Goal: Task Accomplishment & Management: Complete application form

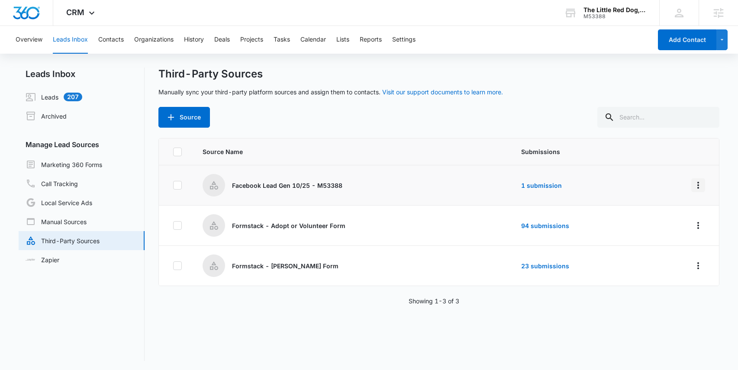
click at [693, 184] on icon "Overflow Menu" at bounding box center [698, 185] width 10 height 10
click at [633, 222] on div "Edit" at bounding box center [653, 223] width 49 height 6
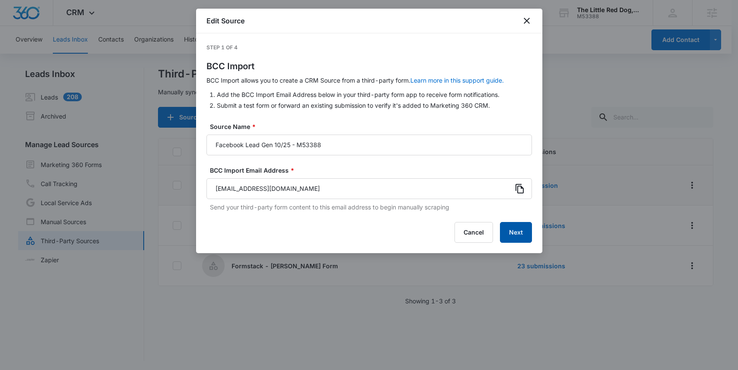
click at [517, 230] on button "Next" at bounding box center [516, 232] width 32 height 21
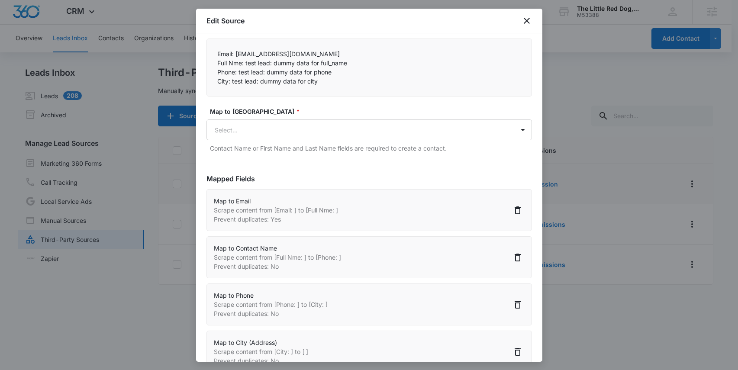
scroll to position [134, 0]
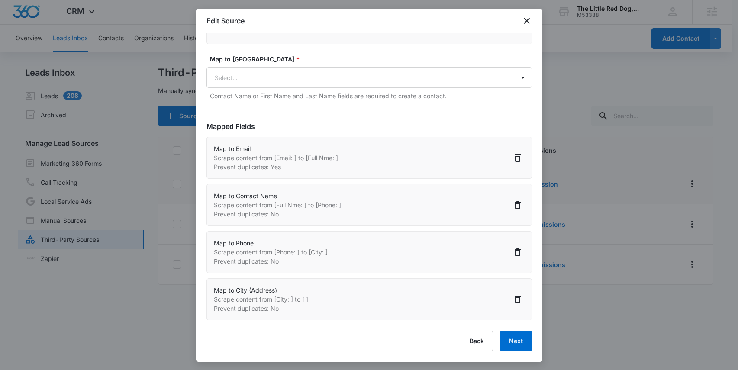
click at [271, 299] on p "Scrape content from [City: ] to [ ]" at bounding box center [261, 299] width 94 height 9
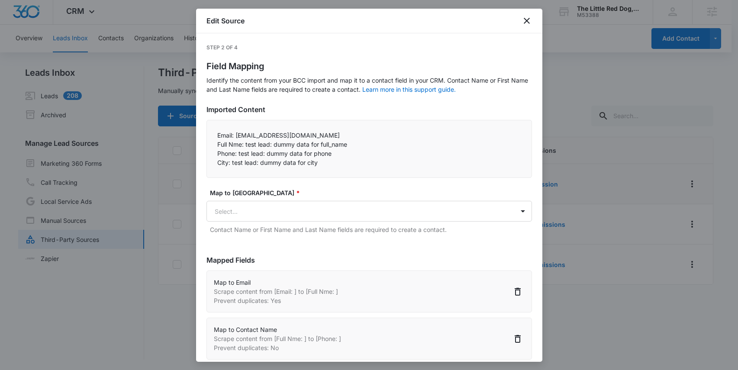
drag, startPoint x: 316, startPoint y: 164, endPoint x: 330, endPoint y: 161, distance: 15.0
click at [330, 161] on p "City: test lead: dummy data for city" at bounding box center [369, 162] width 304 height 9
drag, startPoint x: 318, startPoint y: 162, endPoint x: 335, endPoint y: 160, distance: 16.5
click at [335, 160] on p "City: test lead: dummy data for city" at bounding box center [369, 162] width 304 height 9
click at [326, 161] on p "City: test lead: dummy data for city" at bounding box center [369, 162] width 304 height 9
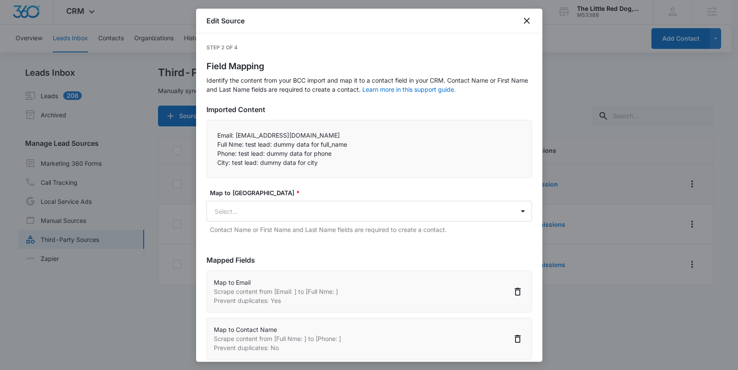
drag, startPoint x: 327, startPoint y: 162, endPoint x: 334, endPoint y: 162, distance: 6.6
click at [335, 162] on p "City: test lead: dummy data for city" at bounding box center [369, 162] width 304 height 9
drag, startPoint x: 322, startPoint y: 163, endPoint x: 337, endPoint y: 162, distance: 15.2
click at [339, 162] on p "City: test lead: dummy data for city" at bounding box center [369, 162] width 304 height 9
drag, startPoint x: 328, startPoint y: 162, endPoint x: 339, endPoint y: 161, distance: 11.3
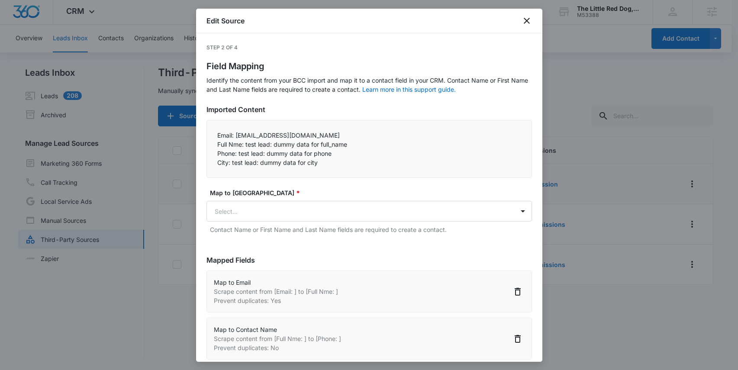
click at [339, 161] on p "City: test lead: dummy data for city" at bounding box center [369, 162] width 304 height 9
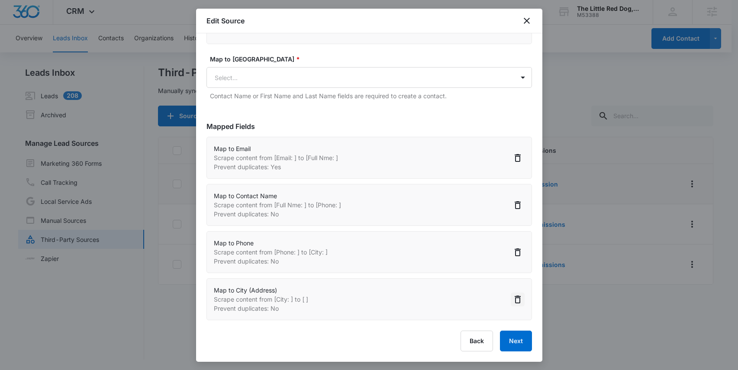
click at [515, 300] on icon "Delete" at bounding box center [518, 300] width 6 height 8
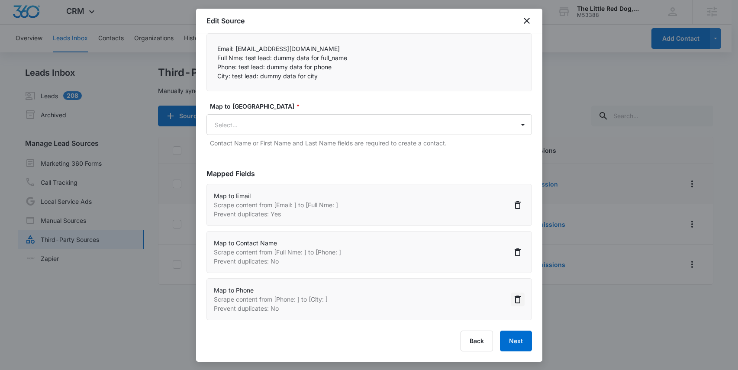
click at [513, 300] on icon "Delete" at bounding box center [518, 299] width 10 height 10
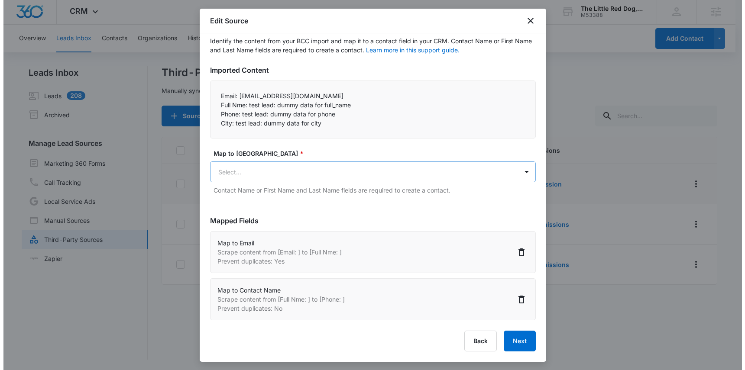
scroll to position [0, 0]
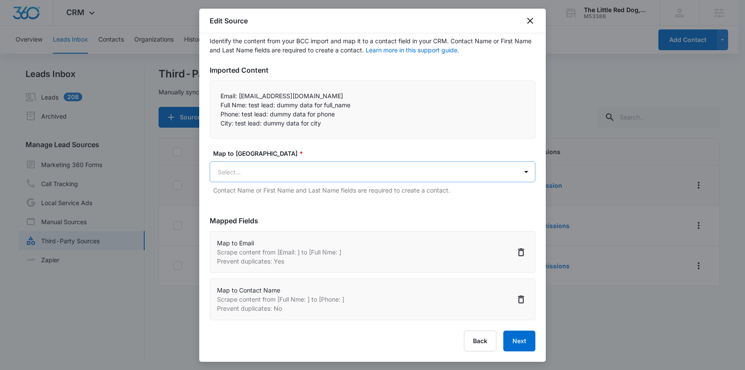
click at [441, 170] on body "CRM Apps Reputation Websites Forms CRM Email Social Shop Payments POS Content A…" at bounding box center [372, 185] width 745 height 371
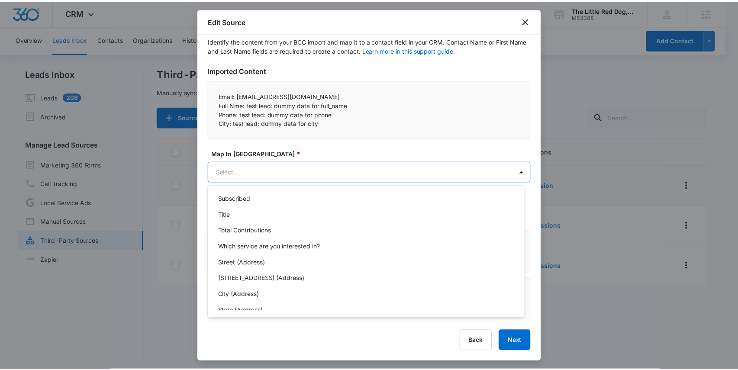
scroll to position [455, 0]
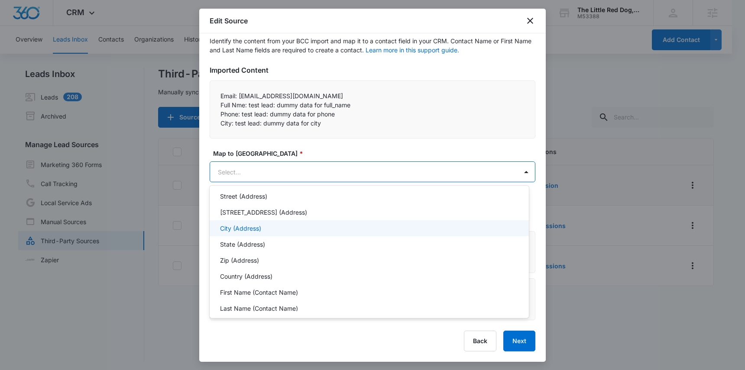
click at [262, 228] on div "City (Address)" at bounding box center [368, 228] width 297 height 9
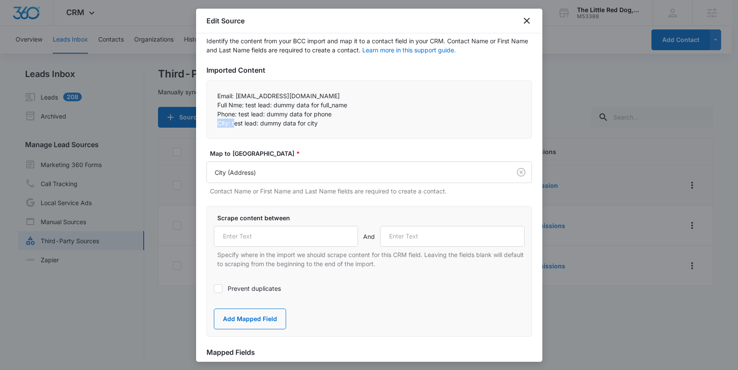
drag, startPoint x: 219, startPoint y: 124, endPoint x: 233, endPoint y: 125, distance: 14.7
click at [233, 125] on p "City: test lead: dummy data for city" at bounding box center [369, 123] width 304 height 9
click at [226, 121] on p "City: test lead: dummy data for city" at bounding box center [369, 123] width 304 height 9
drag, startPoint x: 219, startPoint y: 123, endPoint x: 231, endPoint y: 129, distance: 13.2
click at [232, 124] on p "City: test lead: dummy data for city" at bounding box center [369, 123] width 304 height 9
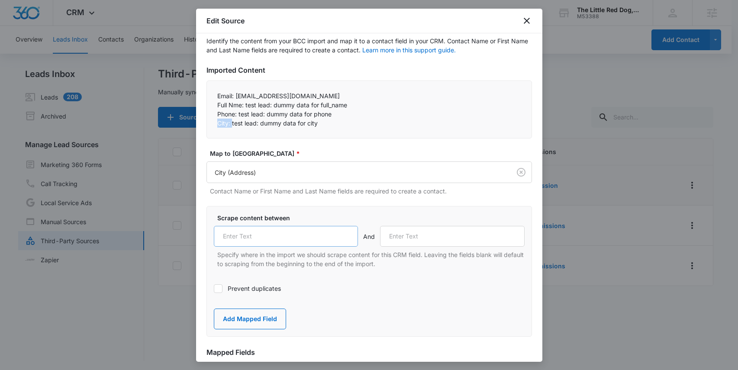
copy p "City:"
click at [272, 239] on input "text" at bounding box center [286, 236] width 145 height 21
paste input "City:"
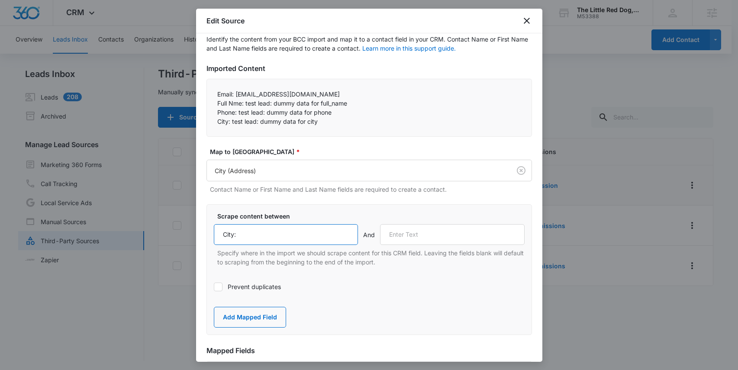
scroll to position [32, 0]
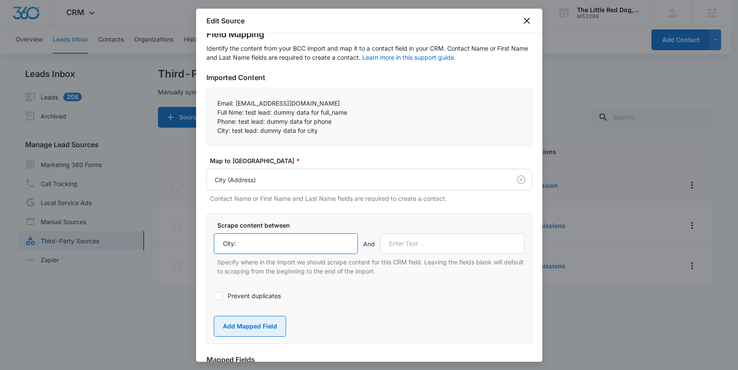
type input "City:"
click at [257, 324] on button "Add Mapped Field" at bounding box center [250, 326] width 72 height 21
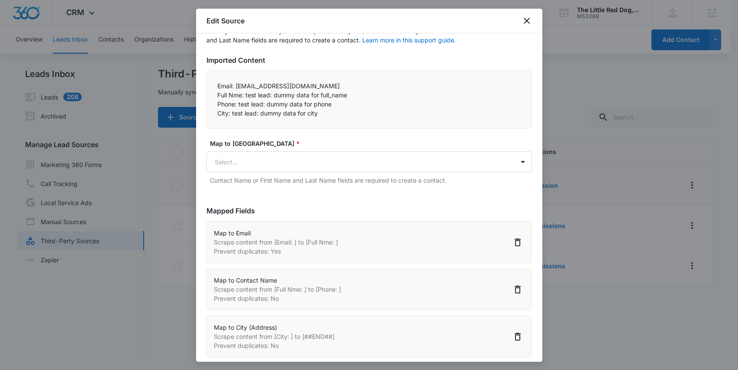
scroll to position [87, 0]
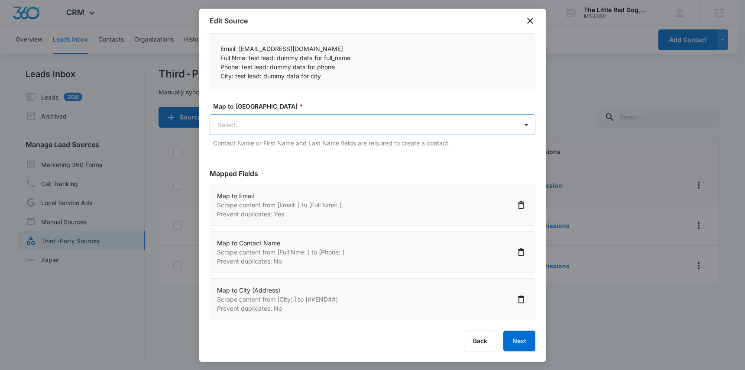
click at [281, 123] on body "CRM Apps Reputation Websites Forms CRM Email Social Shop Payments POS Content A…" at bounding box center [372, 185] width 745 height 371
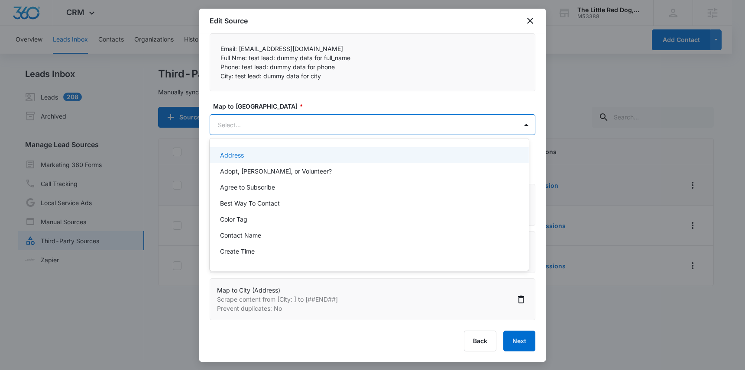
click at [281, 123] on div at bounding box center [372, 185] width 745 height 370
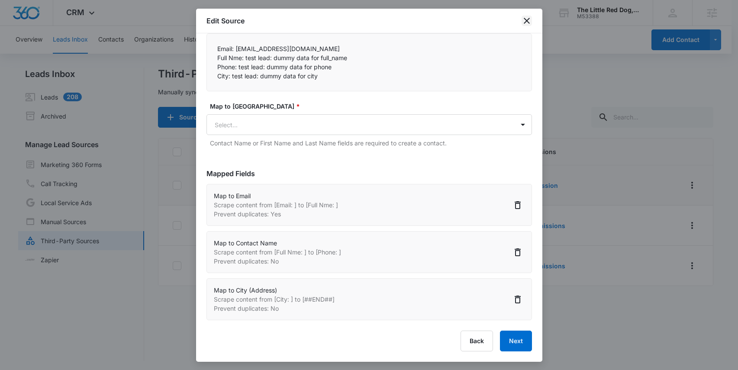
click at [524, 19] on icon "close" at bounding box center [527, 21] width 6 height 6
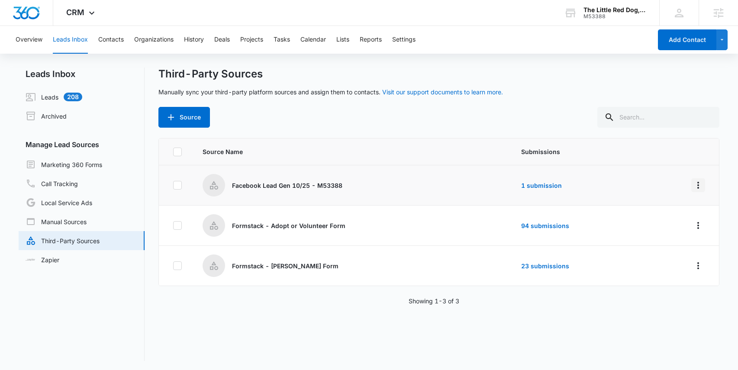
click at [693, 185] on icon "Overflow Menu" at bounding box center [698, 185] width 10 height 10
click at [660, 249] on div "Reset Source" at bounding box center [653, 248] width 49 height 6
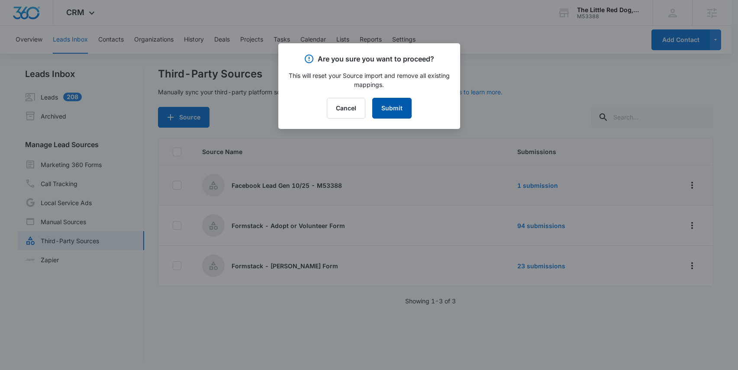
click at [392, 109] on button "Submit" at bounding box center [391, 108] width 39 height 21
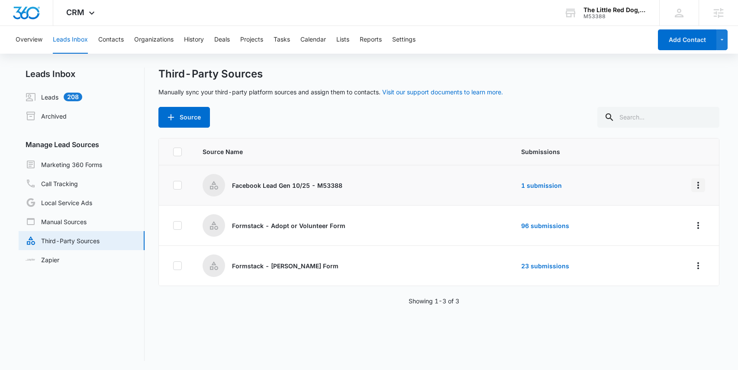
click at [694, 184] on icon "Overflow Menu" at bounding box center [698, 185] width 10 height 10
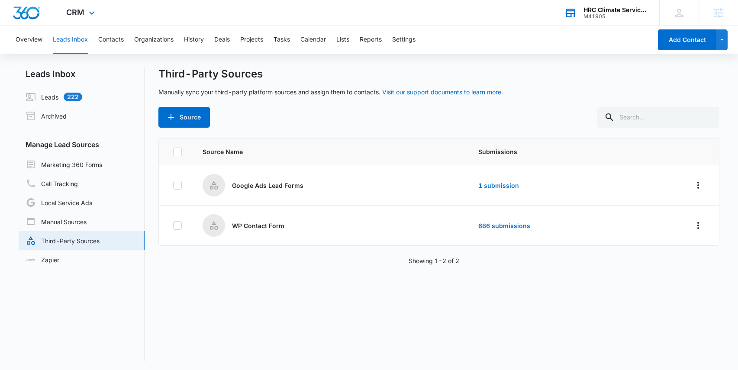
click at [601, 11] on div "HRC Climate Services" at bounding box center [615, 9] width 63 height 7
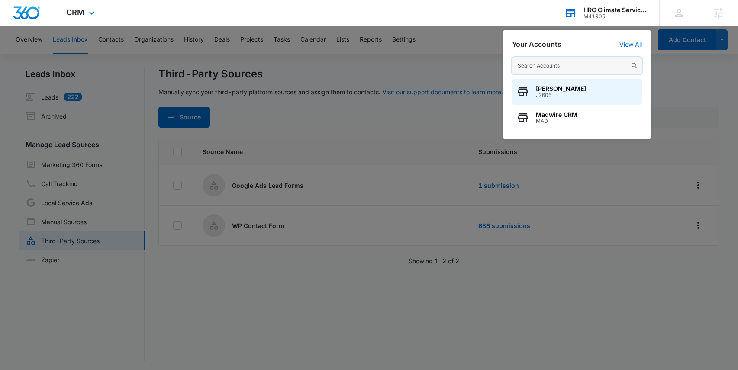
click at [545, 66] on input "text" at bounding box center [577, 65] width 130 height 17
paste input "M53388 - The Little Red Dog, Inc"
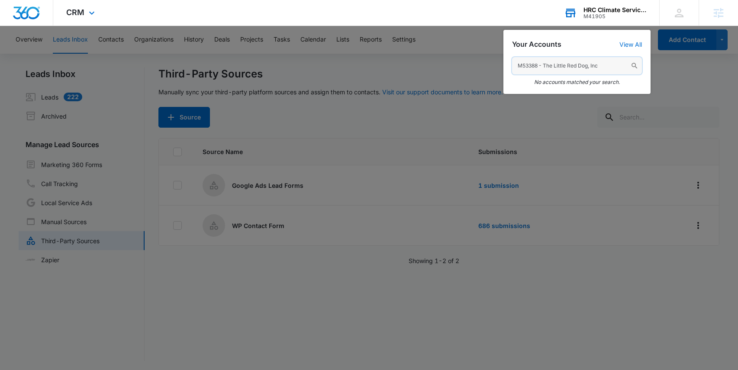
drag, startPoint x: 539, startPoint y: 65, endPoint x: 602, endPoint y: 71, distance: 63.9
click at [602, 71] on input "M53388 - The Little Red Dog, Inc" at bounding box center [577, 65] width 130 height 17
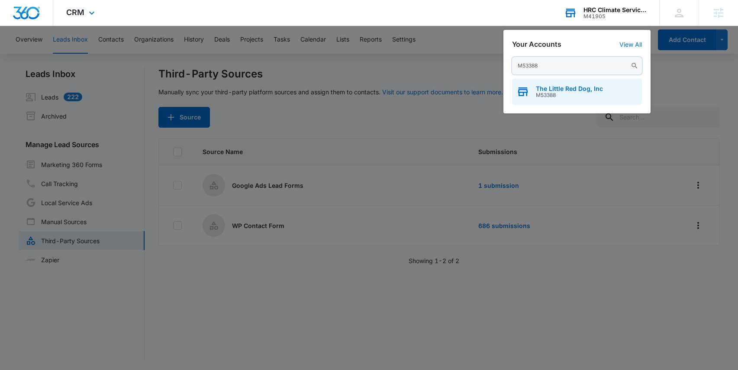
type input "M53388"
click at [587, 88] on span "The Little Red Dog, Inc" at bounding box center [569, 88] width 67 height 7
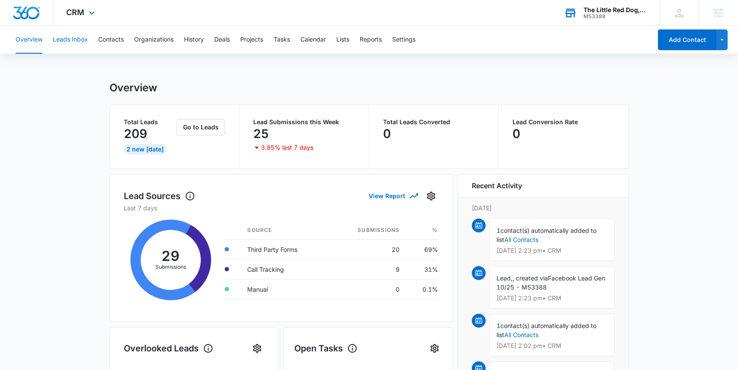
click at [76, 40] on button "Leads Inbox" at bounding box center [70, 40] width 35 height 28
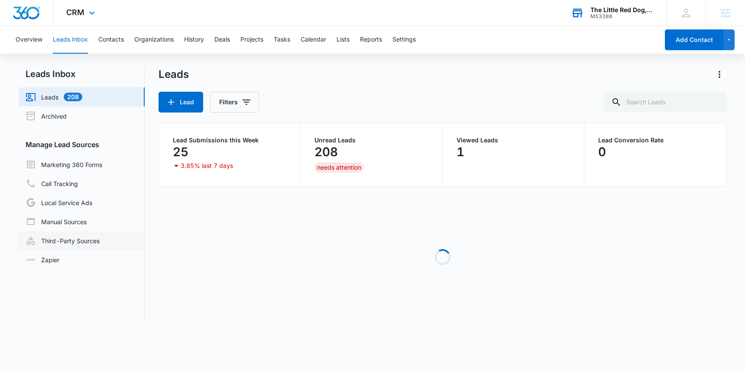
click at [81, 241] on link "Third-Party Sources" at bounding box center [63, 241] width 74 height 10
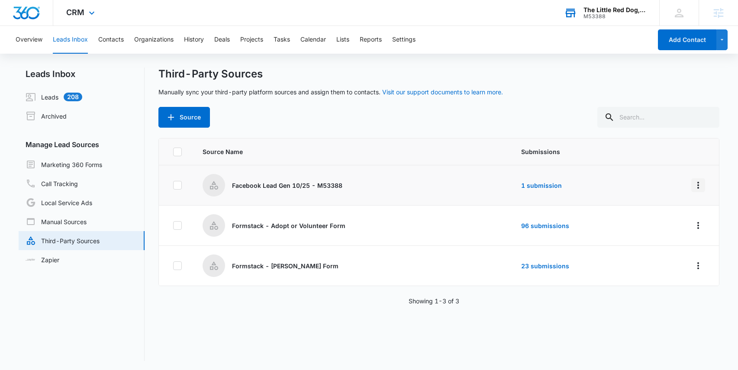
click at [698, 185] on icon "Overflow Menu" at bounding box center [699, 185] width 2 height 7
click at [636, 223] on div "Edit" at bounding box center [653, 223] width 49 height 6
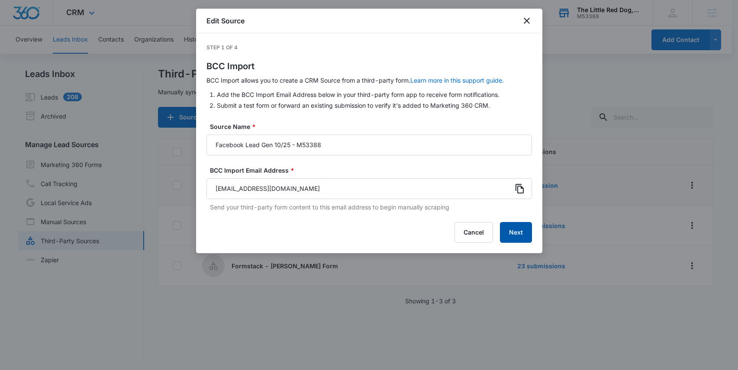
click at [519, 231] on button "Next" at bounding box center [516, 232] width 32 height 21
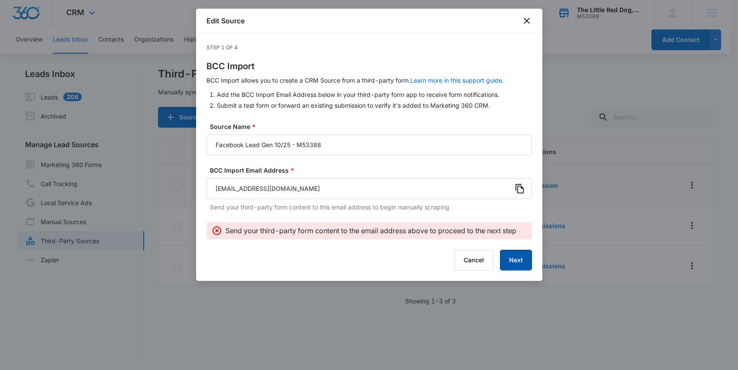
click at [514, 256] on button "Next" at bounding box center [516, 260] width 32 height 21
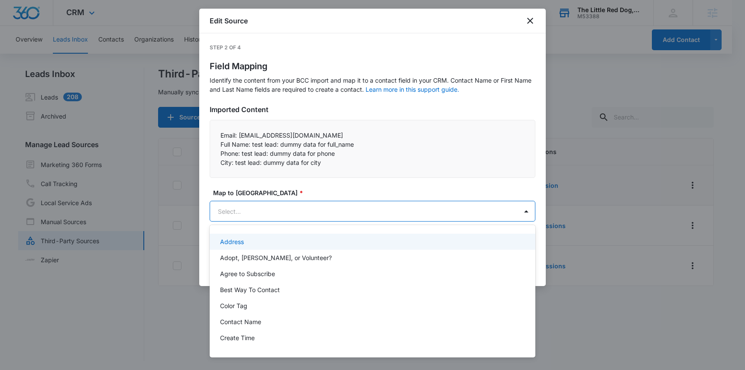
click at [474, 213] on body "CRM Apps Reputation Websites Forms CRM Email Social Shop Payments POS Content A…" at bounding box center [372, 185] width 745 height 370
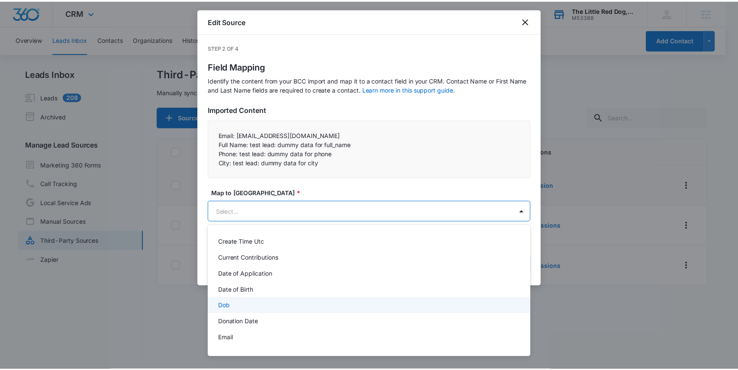
scroll to position [65, 0]
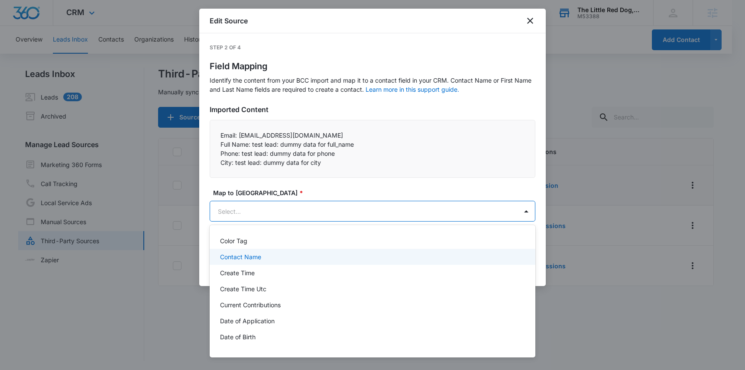
click at [292, 257] on div "Contact Name" at bounding box center [371, 256] width 303 height 9
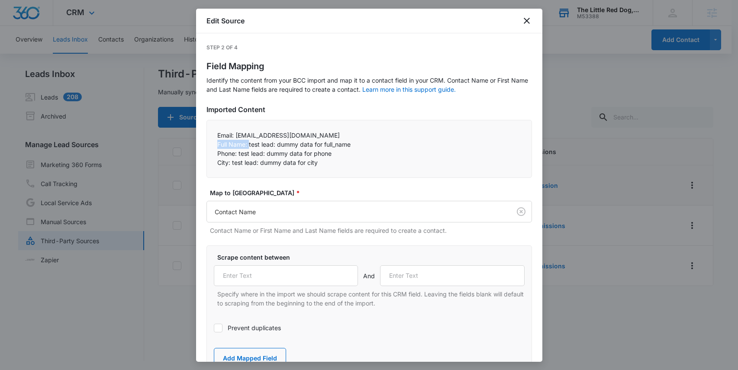
drag, startPoint x: 248, startPoint y: 145, endPoint x: 216, endPoint y: 145, distance: 32.0
click at [216, 145] on div "Email: test@fb.com Full Name: test lead: dummy data for full_name Phone: test…" at bounding box center [370, 149] width 326 height 58
copy p "Full Name:"
click at [265, 275] on input "text" at bounding box center [286, 275] width 145 height 21
paste input "Full Name:"
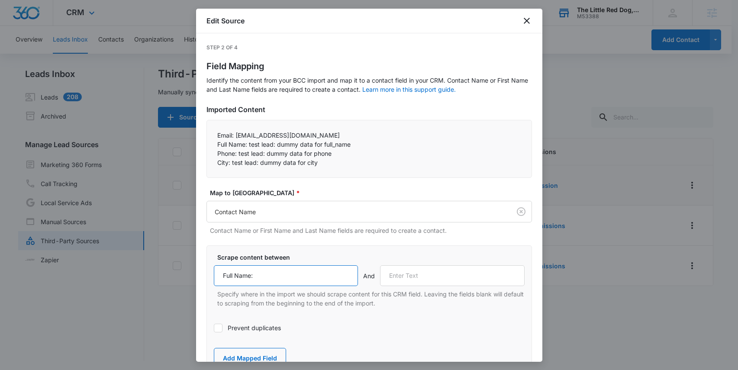
type input "Full Name:"
drag, startPoint x: 239, startPoint y: 153, endPoint x: 218, endPoint y: 155, distance: 20.9
click at [218, 155] on p "Phone: test lead: dummy data for phone" at bounding box center [369, 153] width 304 height 9
copy p "Phone:"
click at [406, 276] on input "text" at bounding box center [452, 275] width 145 height 21
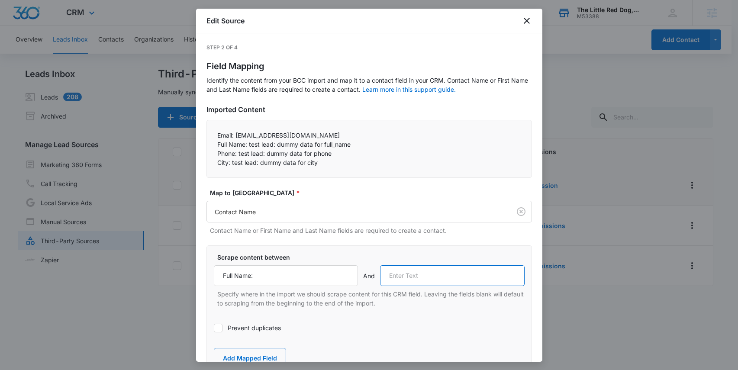
paste input "Phone:"
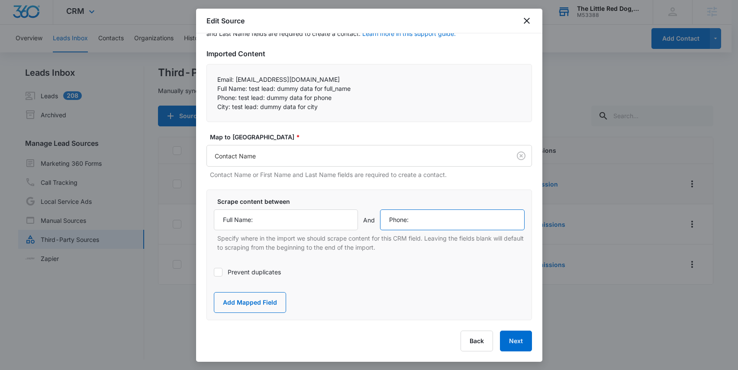
scroll to position [0, 0]
type input "Phone:"
click at [231, 304] on button "Add Mapped Field" at bounding box center [250, 302] width 72 height 21
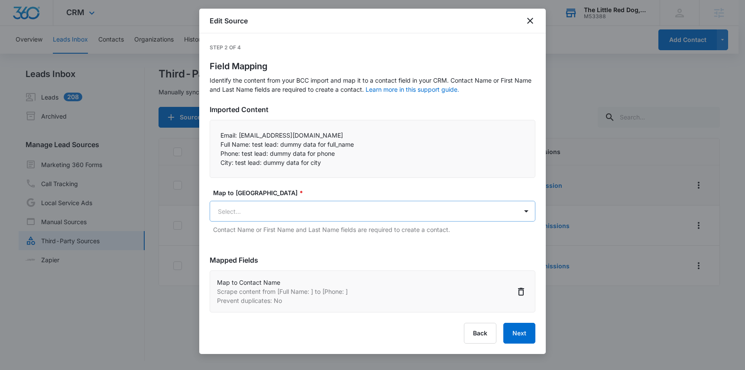
click at [255, 215] on body "CRM Apps Reputation Websites Forms CRM Email Social Shop Payments POS Content A…" at bounding box center [372, 185] width 745 height 371
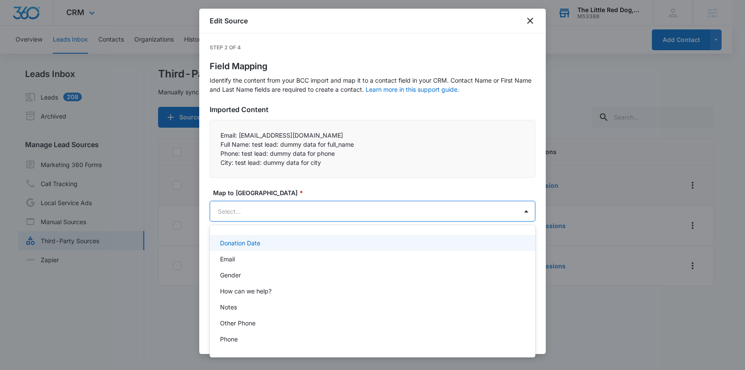
scroll to position [198, 0]
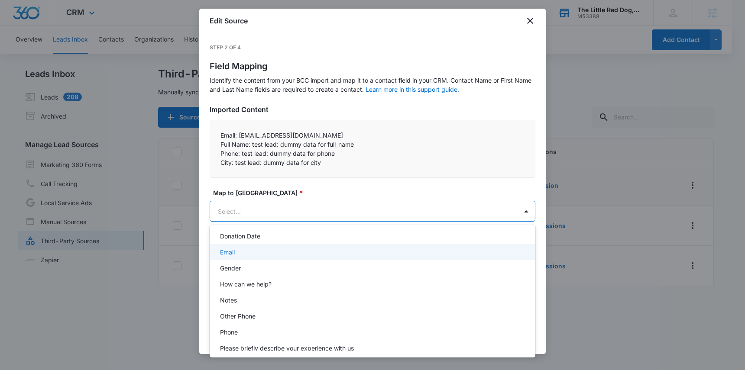
click at [232, 250] on p "Email" at bounding box center [227, 252] width 15 height 9
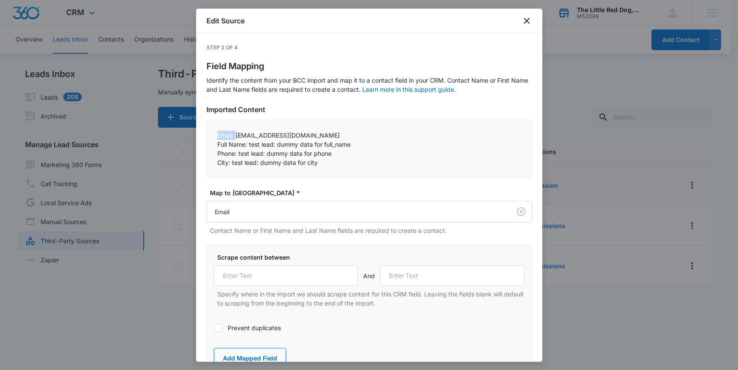
drag, startPoint x: 235, startPoint y: 136, endPoint x: 212, endPoint y: 135, distance: 23.4
click at [212, 135] on div "Email: test@fb.com Full Name: test lead: dummy data for full_name Phone: test…" at bounding box center [370, 149] width 326 height 58
copy p "Email:"
click at [254, 275] on input "text" at bounding box center [286, 275] width 145 height 21
paste input "Email:"
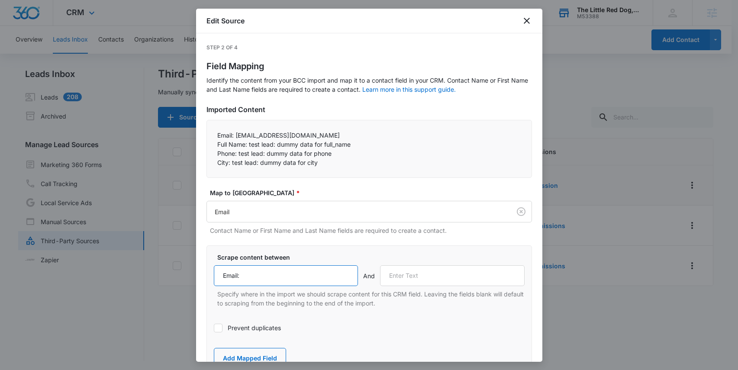
type input "Email:"
drag, startPoint x: 248, startPoint y: 144, endPoint x: 215, endPoint y: 145, distance: 32.9
click at [216, 145] on div "Email: test@fb.com Full Name: test lead: dummy data for full_name Phone: test…" at bounding box center [370, 149] width 326 height 58
copy p "Full Name:"
click at [407, 276] on input "text" at bounding box center [452, 275] width 145 height 21
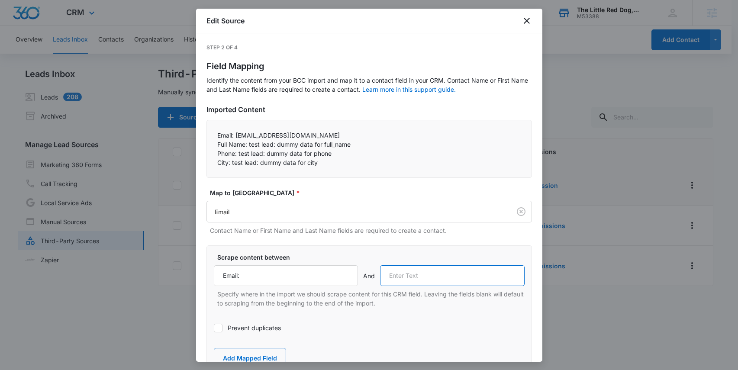
paste input "Full Name:"
type input "Full Name:"
click at [220, 327] on icon at bounding box center [218, 328] width 5 height 4
click at [214, 328] on input "Prevent duplicates" at bounding box center [214, 328] width 0 height 0
click at [249, 354] on button "Add Mapped Field" at bounding box center [250, 358] width 72 height 21
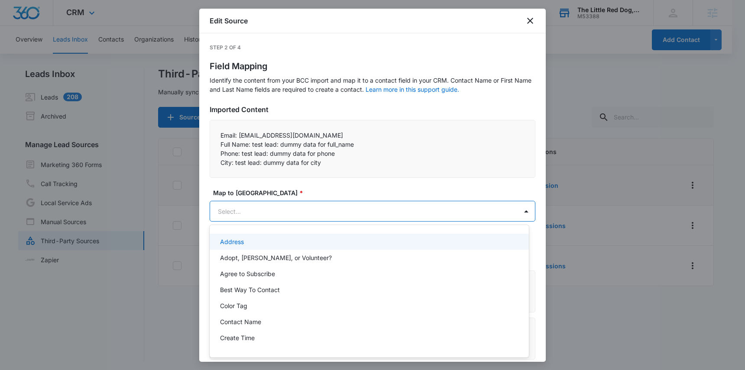
click at [262, 212] on body "CRM Apps Reputation Websites Forms CRM Email Social Shop Payments POS Content A…" at bounding box center [372, 185] width 745 height 370
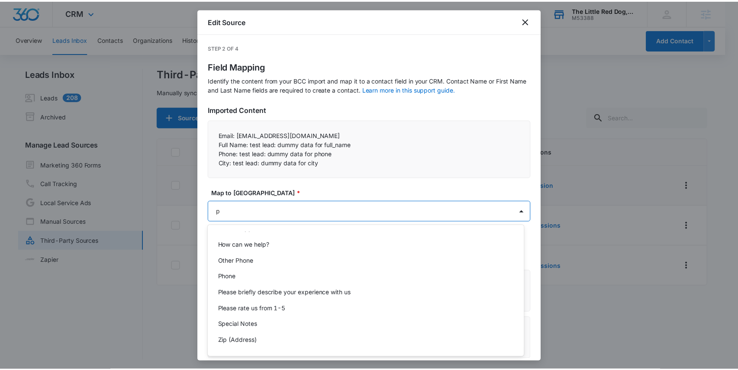
scroll to position [0, 0]
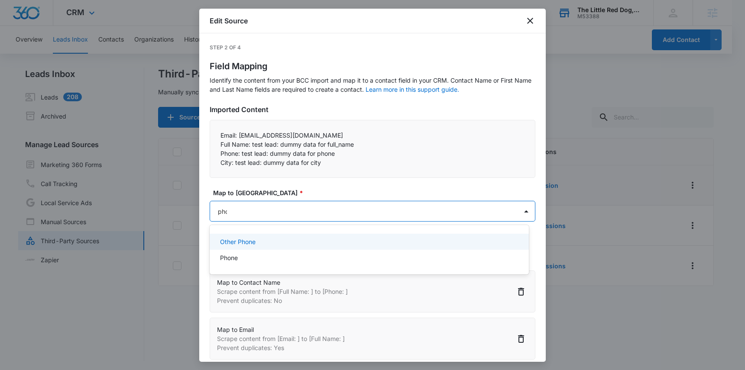
type input "phon"
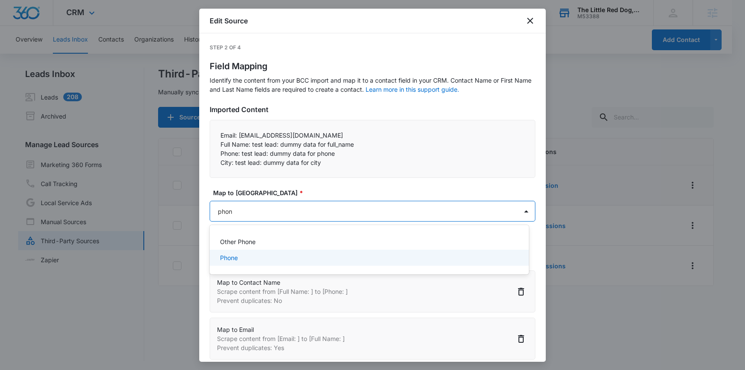
click at [238, 259] on div "Phone" at bounding box center [368, 257] width 297 height 9
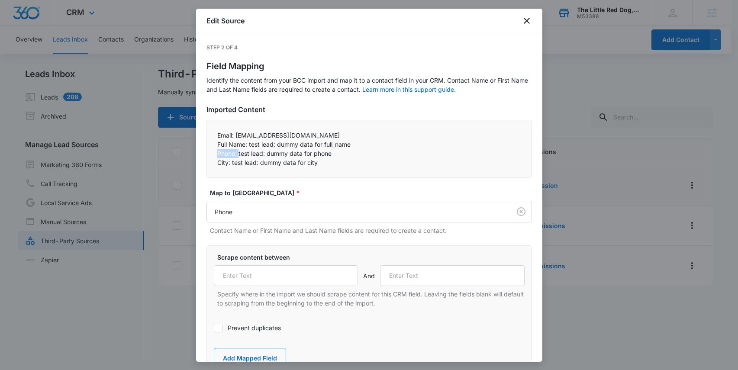
drag, startPoint x: 239, startPoint y: 154, endPoint x: 214, endPoint y: 153, distance: 24.7
click at [214, 153] on div "Email: test@fb.com Full Name: test lead: dummy data for full_name Phone: test…" at bounding box center [370, 149] width 326 height 58
copy p "Phone:"
click at [251, 274] on input "text" at bounding box center [286, 275] width 145 height 21
paste input "Phone:"
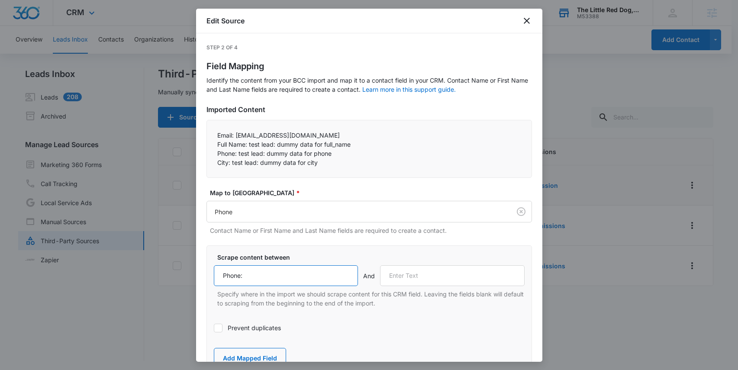
type input "Phone:"
drag, startPoint x: 232, startPoint y: 163, endPoint x: 208, endPoint y: 163, distance: 23.4
click at [209, 163] on div "Email: test@fb.com Full Name: test lead: dummy data for full_name Phone: test…" at bounding box center [370, 149] width 326 height 58
copy p "City:"
click at [399, 277] on input "text" at bounding box center [452, 275] width 145 height 21
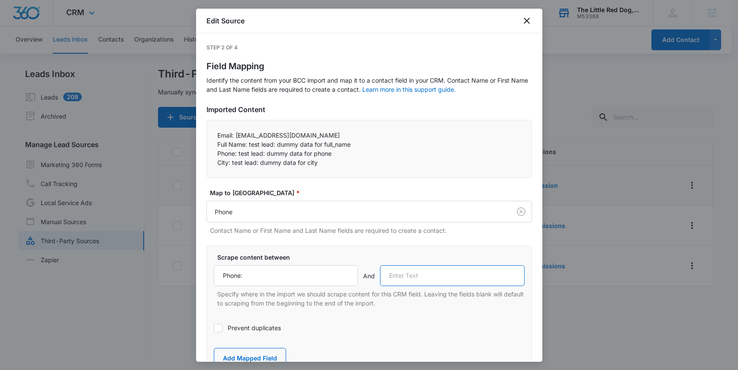
paste input "City:"
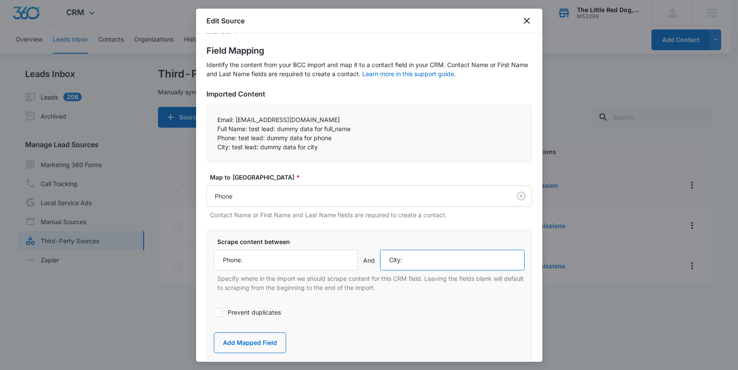
scroll to position [30, 0]
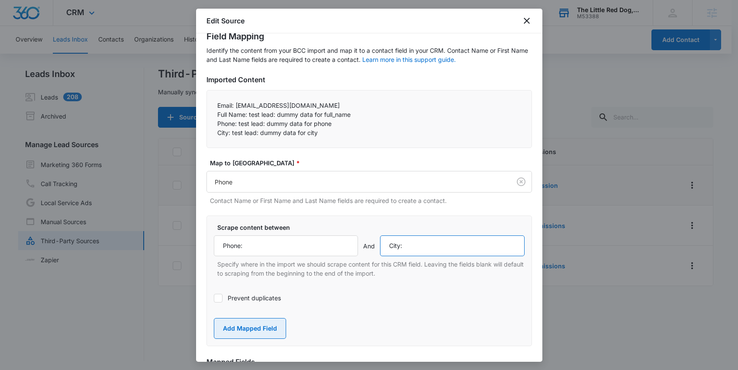
type input "City:"
click at [257, 326] on button "Add Mapped Field" at bounding box center [250, 328] width 72 height 21
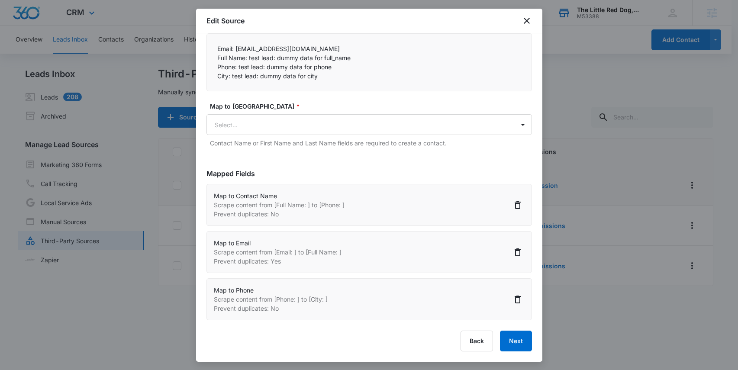
scroll to position [0, 0]
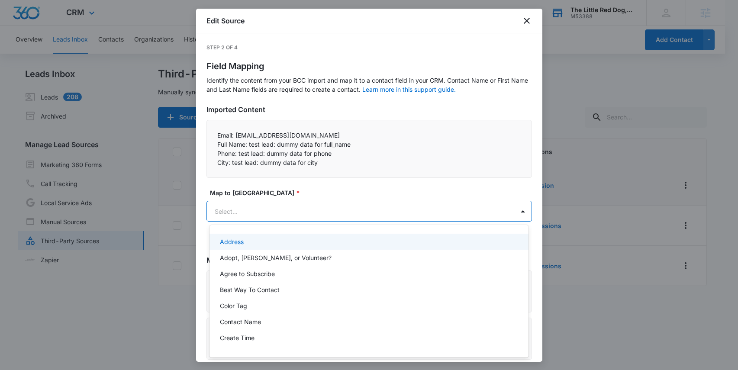
click at [252, 213] on body "CRM Apps Reputation Websites Forms CRM Email Social Shop Payments POS Content A…" at bounding box center [369, 185] width 738 height 370
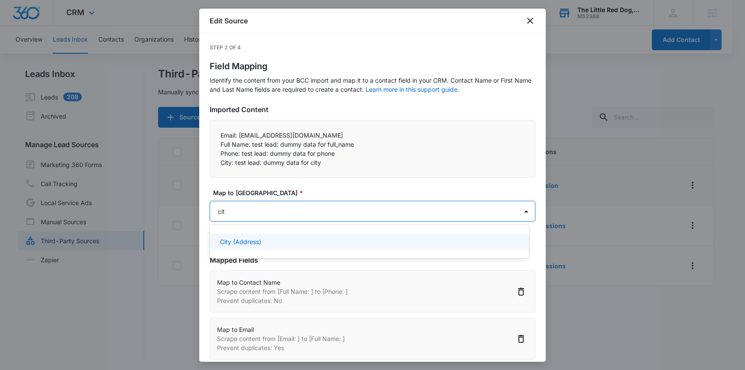
type input "city"
click at [256, 241] on p "City (Address)" at bounding box center [240, 241] width 41 height 9
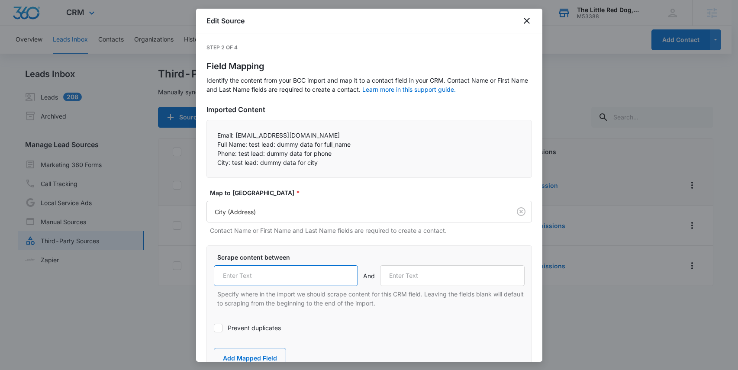
click at [263, 278] on input "text" at bounding box center [286, 275] width 145 height 21
paste input "City:"
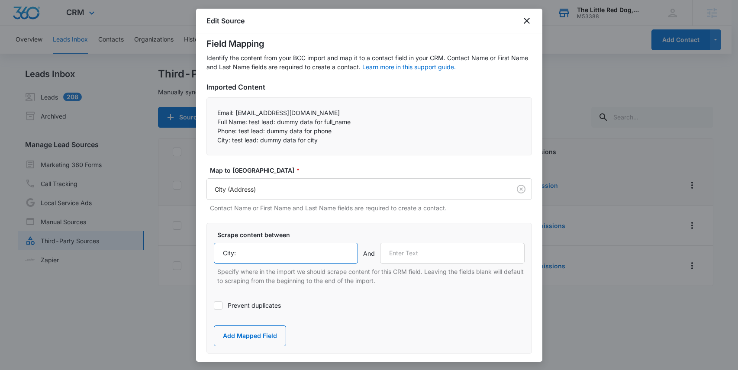
scroll to position [114, 0]
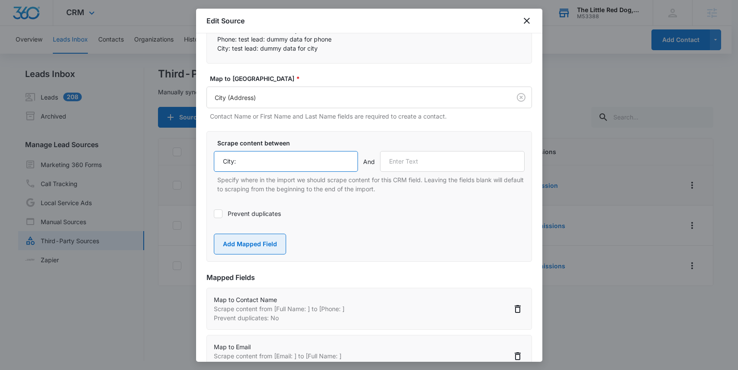
type input "City:"
click at [258, 246] on button "Add Mapped Field" at bounding box center [250, 244] width 72 height 21
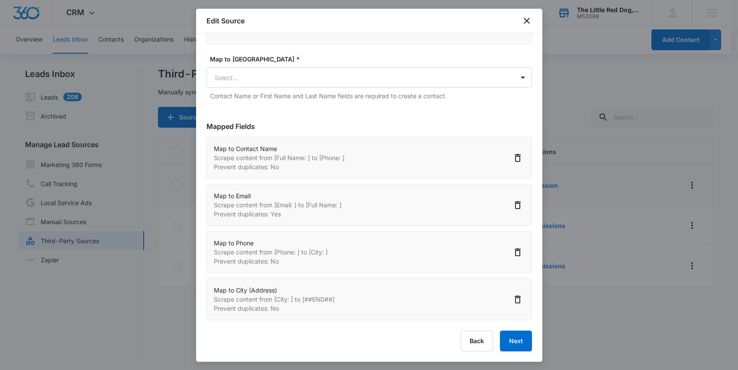
scroll to position [127, 0]
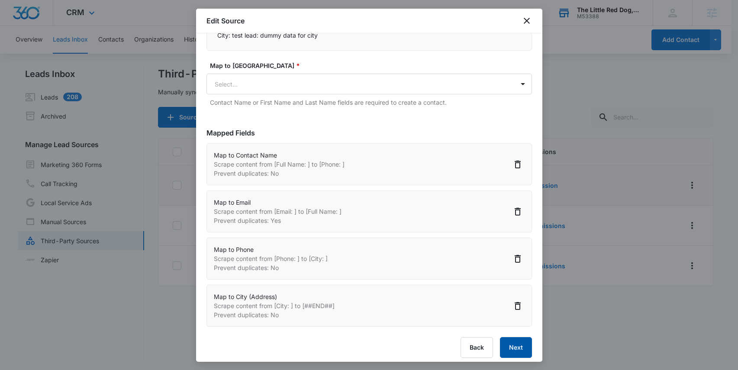
click at [512, 343] on button "Next" at bounding box center [516, 347] width 32 height 21
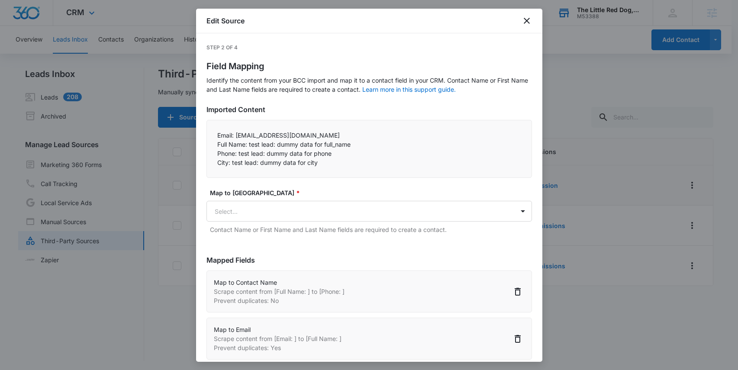
select select "77"
select select "185"
select select "184"
select select "188"
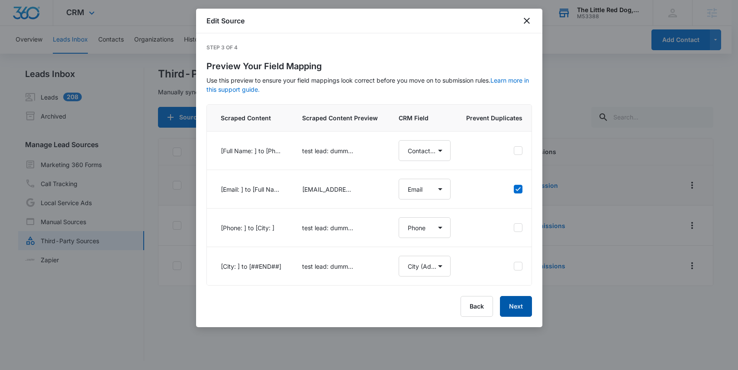
click at [520, 312] on button "Next" at bounding box center [516, 306] width 32 height 21
select select "77"
select select "185"
select select "184"
select select "188"
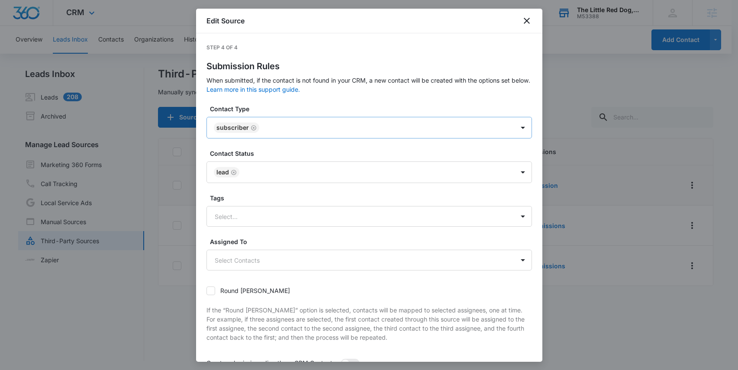
click at [294, 130] on div at bounding box center [382, 128] width 241 height 11
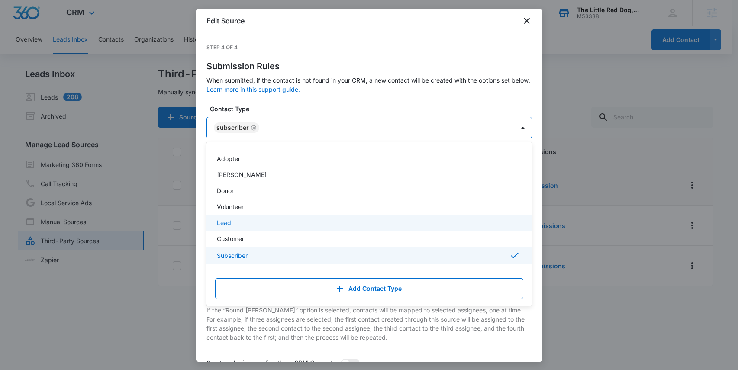
click at [234, 223] on div "Lead" at bounding box center [368, 222] width 303 height 9
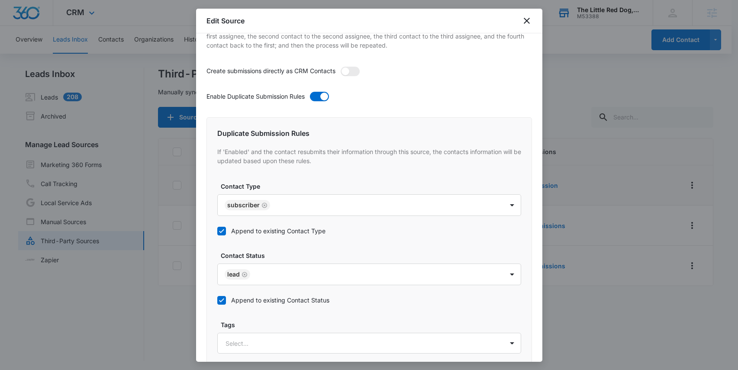
scroll to position [314, 0]
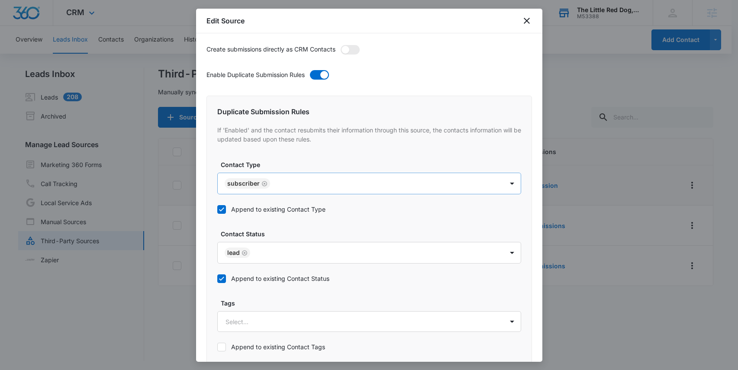
click at [290, 182] on body "CRM Apps Reputation Websites Forms CRM Email Social Shop Payments POS Content A…" at bounding box center [369, 185] width 738 height 371
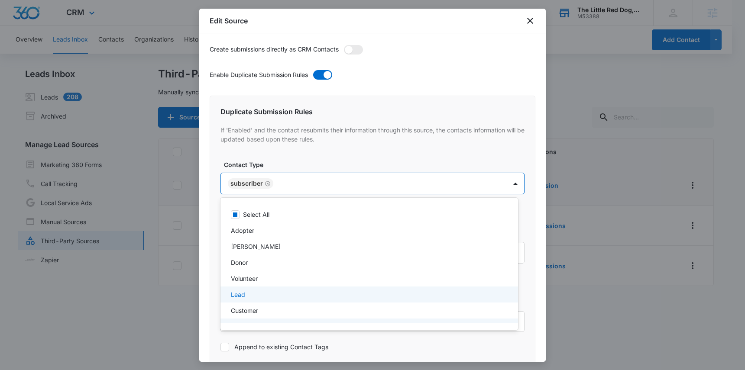
click at [252, 291] on div "Lead" at bounding box center [368, 294] width 275 height 9
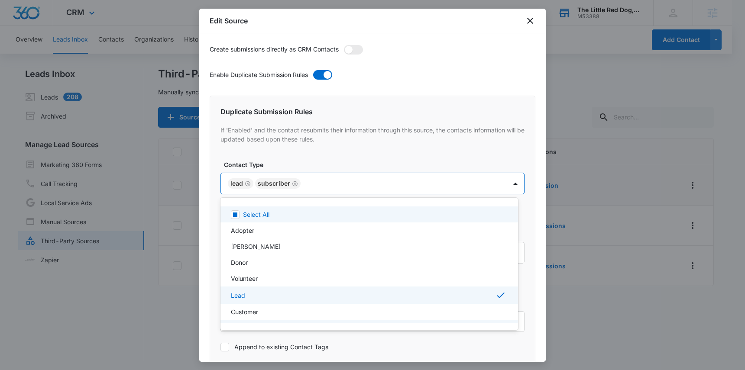
click at [339, 162] on div at bounding box center [372, 185] width 745 height 370
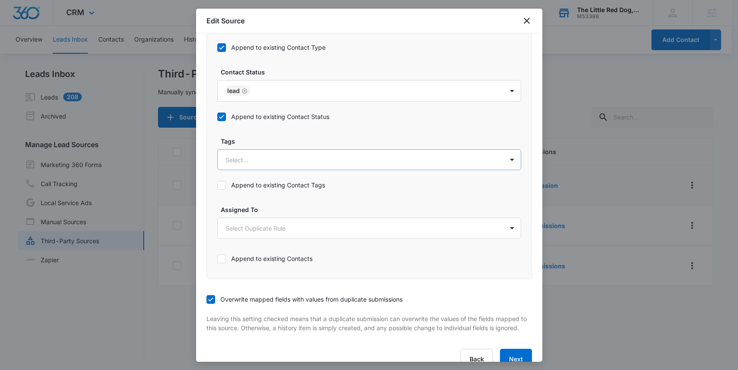
scroll to position [503, 0]
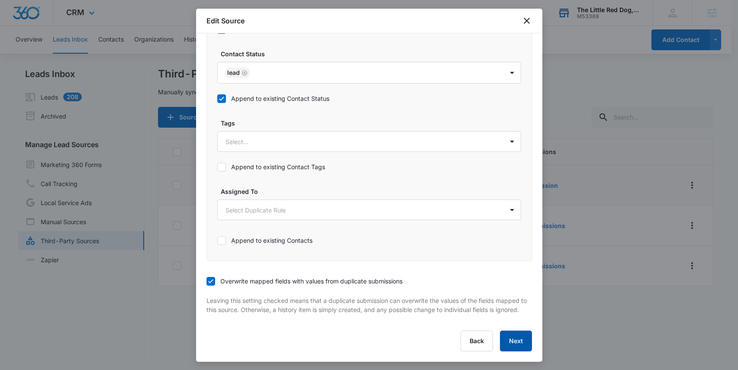
click at [511, 341] on button "Next" at bounding box center [516, 341] width 32 height 21
